Goal: Find specific page/section: Find specific page/section

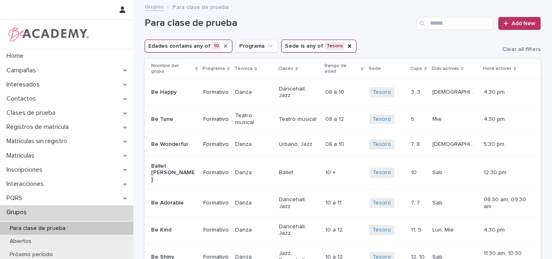
click at [224, 46] on icon "Edades" at bounding box center [225, 45] width 3 height 3
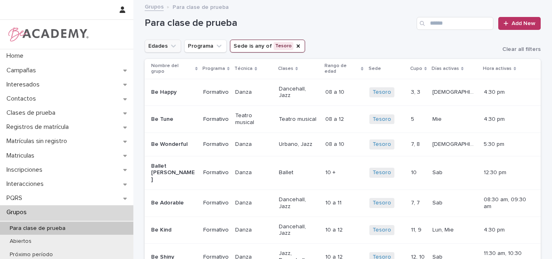
click at [169, 45] on icon "Edades" at bounding box center [173, 46] width 8 height 8
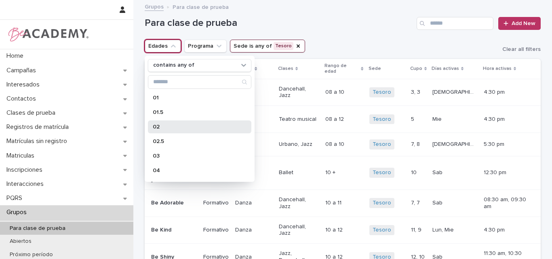
click at [164, 125] on p "02" at bounding box center [196, 127] width 86 height 6
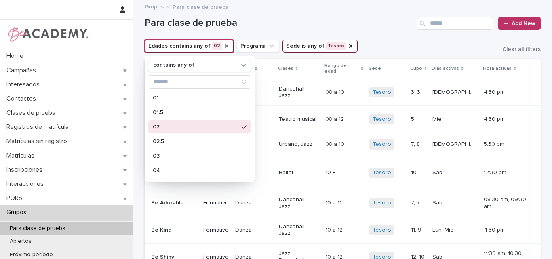
click at [332, 27] on h1 "Para clase de prueba" at bounding box center [279, 23] width 269 height 12
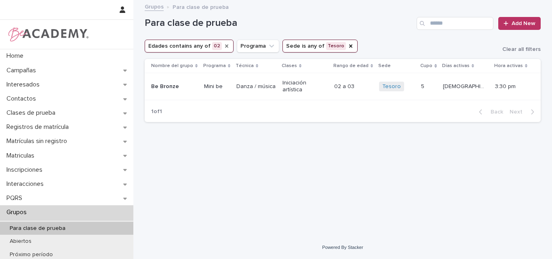
click at [213, 46] on button "Edades contains any of 02" at bounding box center [189, 46] width 89 height 13
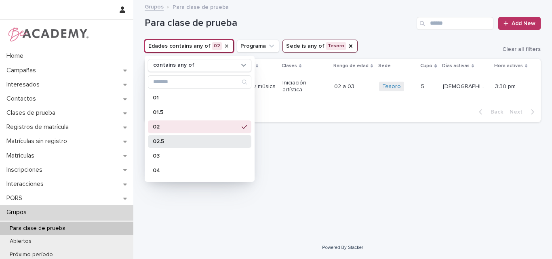
click at [172, 140] on p "02.5" at bounding box center [196, 142] width 86 height 6
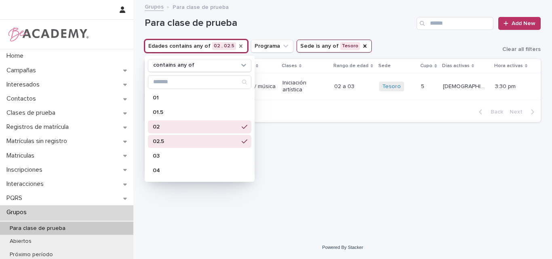
click at [335, 25] on h1 "Para clase de prueba" at bounding box center [279, 23] width 269 height 12
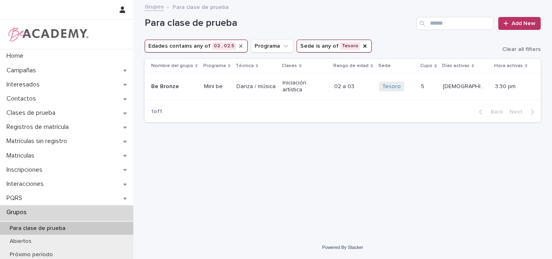
click at [216, 46] on button "Edades contains any of 02 , 02.5" at bounding box center [196, 46] width 103 height 13
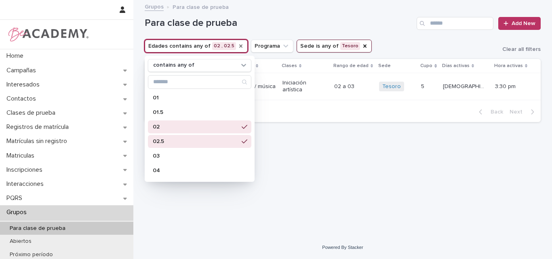
click at [188, 125] on p "02" at bounding box center [196, 127] width 86 height 6
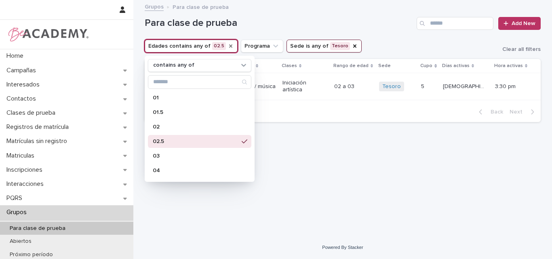
click at [341, 16] on div "Para clase de prueba Add New" at bounding box center [343, 20] width 396 height 39
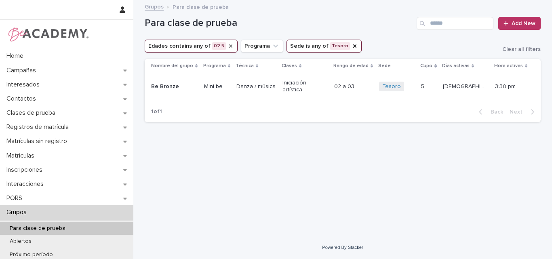
click at [209, 46] on button "Edades contains any of 02.5" at bounding box center [191, 46] width 93 height 13
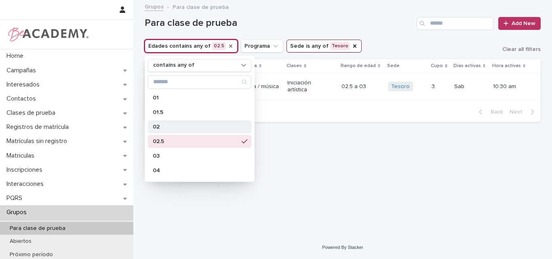
click at [167, 125] on p "02" at bounding box center [196, 127] width 86 height 6
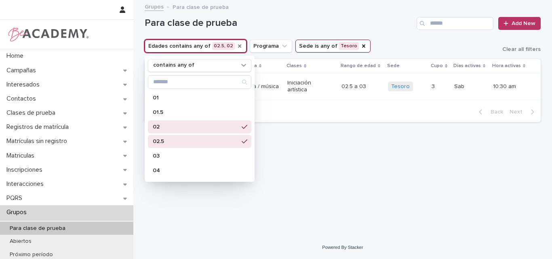
click at [320, 22] on h1 "Para clase de prueba" at bounding box center [279, 23] width 269 height 12
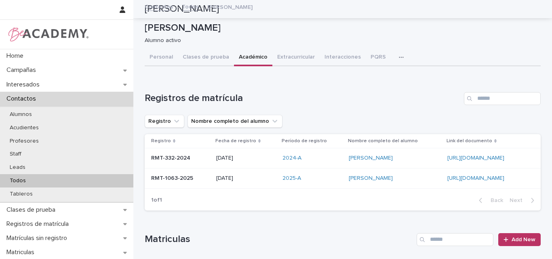
scroll to position [81, 0]
